Goal: Information Seeking & Learning: Learn about a topic

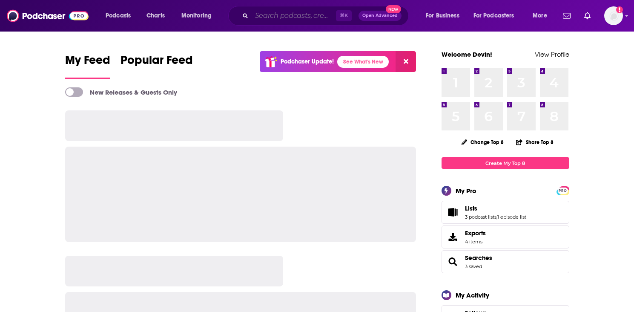
click at [290, 14] on input "Search podcasts, credits, & more..." at bounding box center [294, 16] width 84 height 14
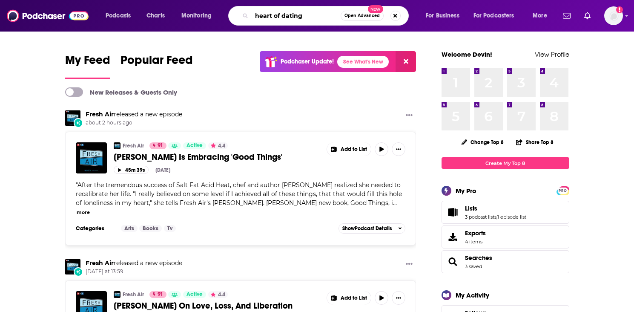
type input "heart of dating"
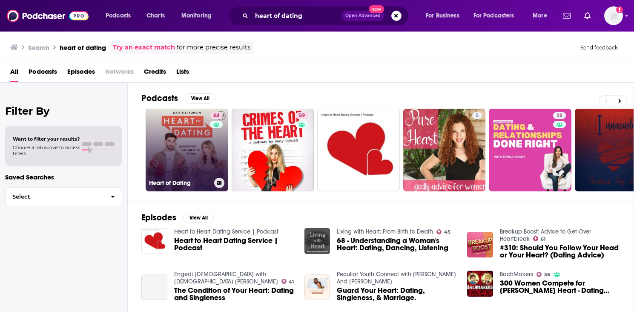
click at [165, 162] on link "64 Heart of Dating" at bounding box center [187, 150] width 83 height 83
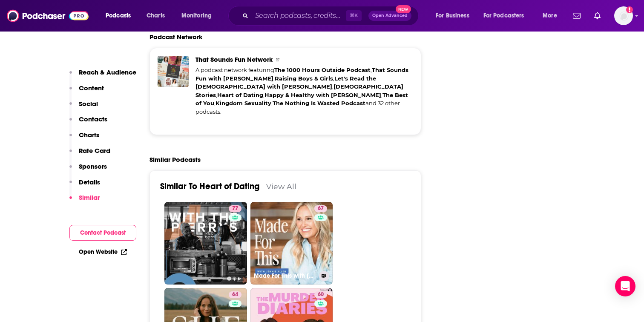
scroll to position [1902, 0]
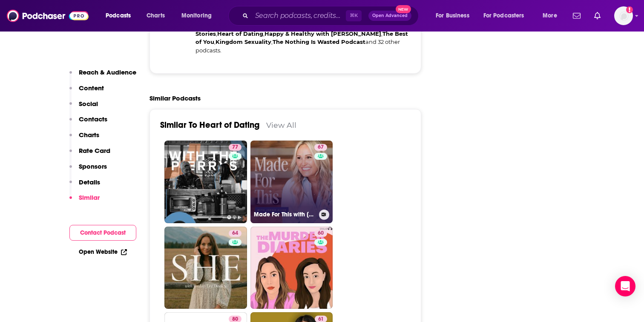
click at [312, 141] on link "67 Made For This with [PERSON_NAME]" at bounding box center [291, 182] width 83 height 83
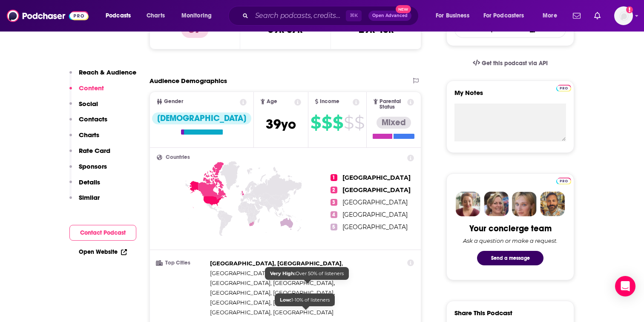
scroll to position [161, 0]
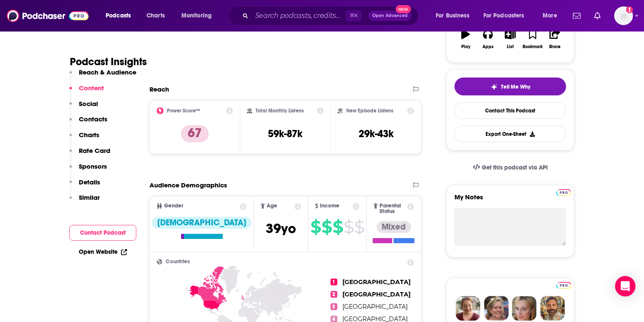
type input "[URL][DOMAIN_NAME]"
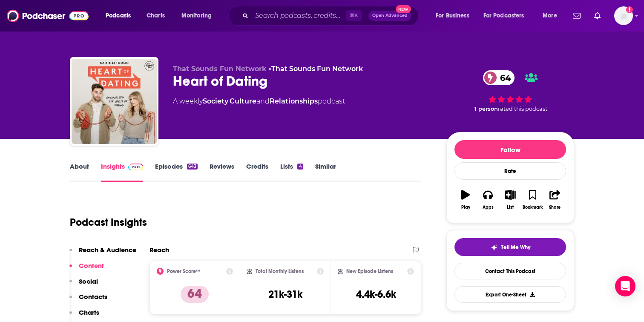
click at [79, 165] on link "About" at bounding box center [79, 172] width 19 height 20
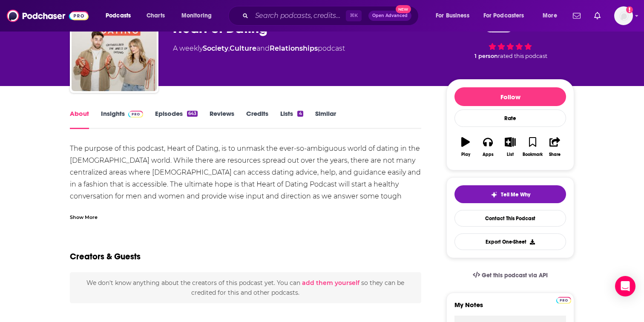
scroll to position [56, 0]
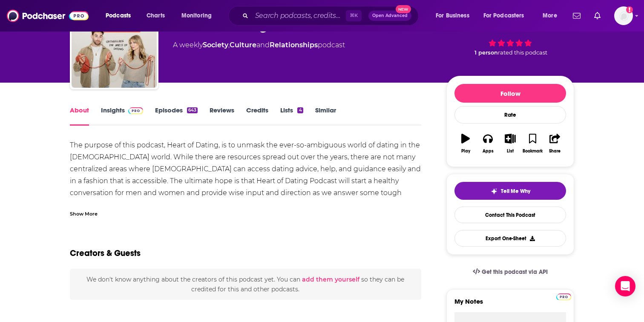
click at [93, 213] on div "Show More" at bounding box center [84, 213] width 28 height 8
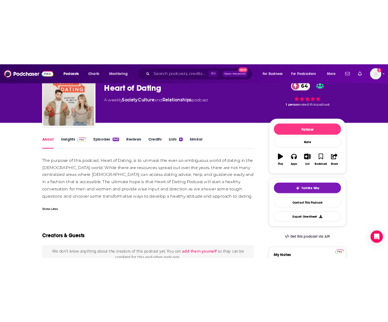
scroll to position [0, 0]
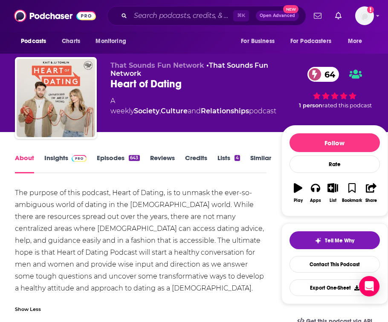
click at [114, 158] on link "Episodes 643" at bounding box center [118, 164] width 43 height 20
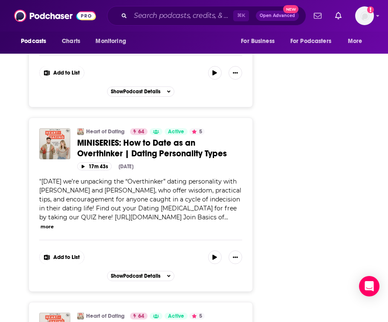
scroll to position [1633, 0]
